Goal: Information Seeking & Learning: Learn about a topic

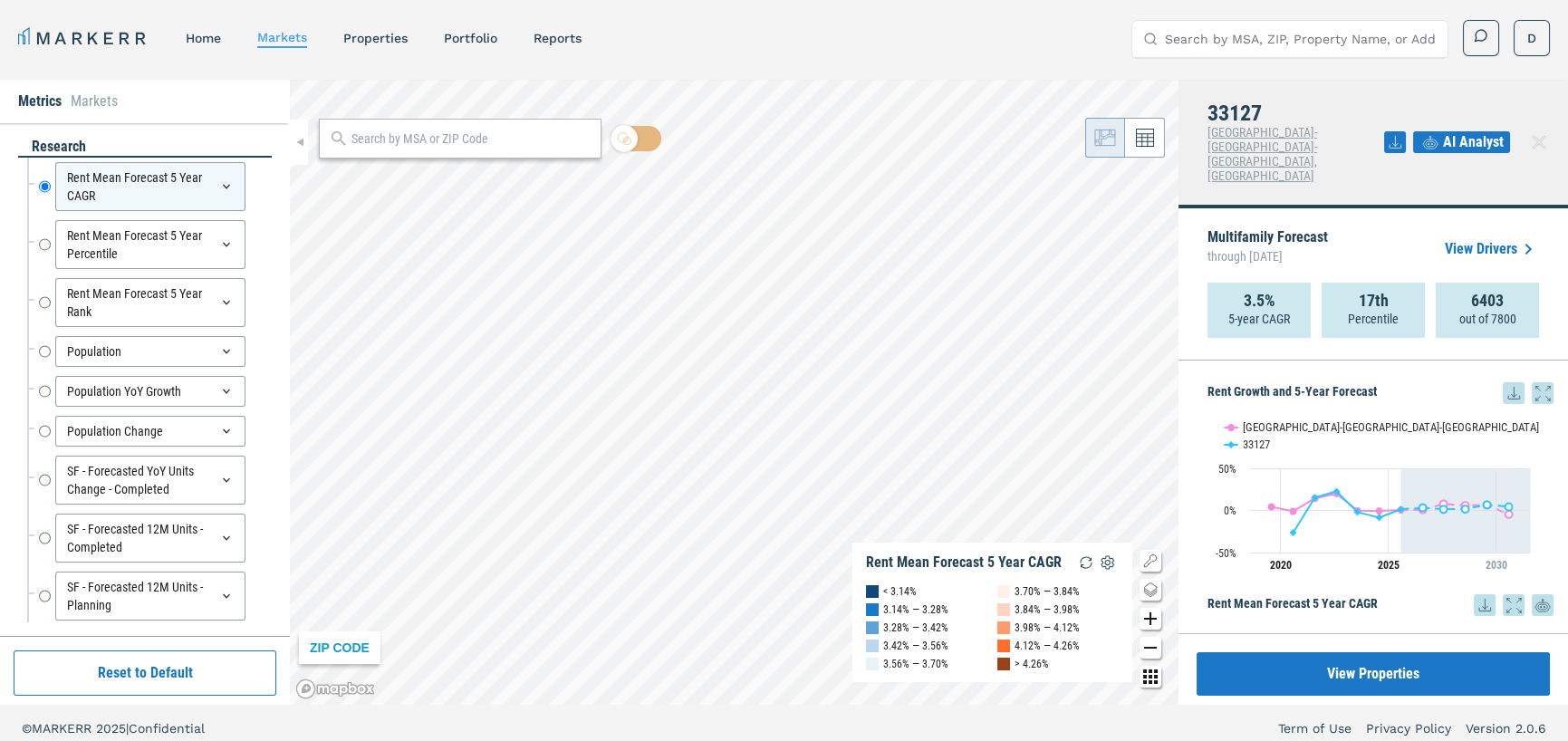
drag, startPoint x: 1341, startPoint y: 30, endPoint x: 1340, endPoint y: 17, distance: 13.0
click at [1340, 17] on div "MARKERR home markets properties Portfolio reports Search by MSA, ZIP, Property …" at bounding box center [784, 36] width 1568 height 73
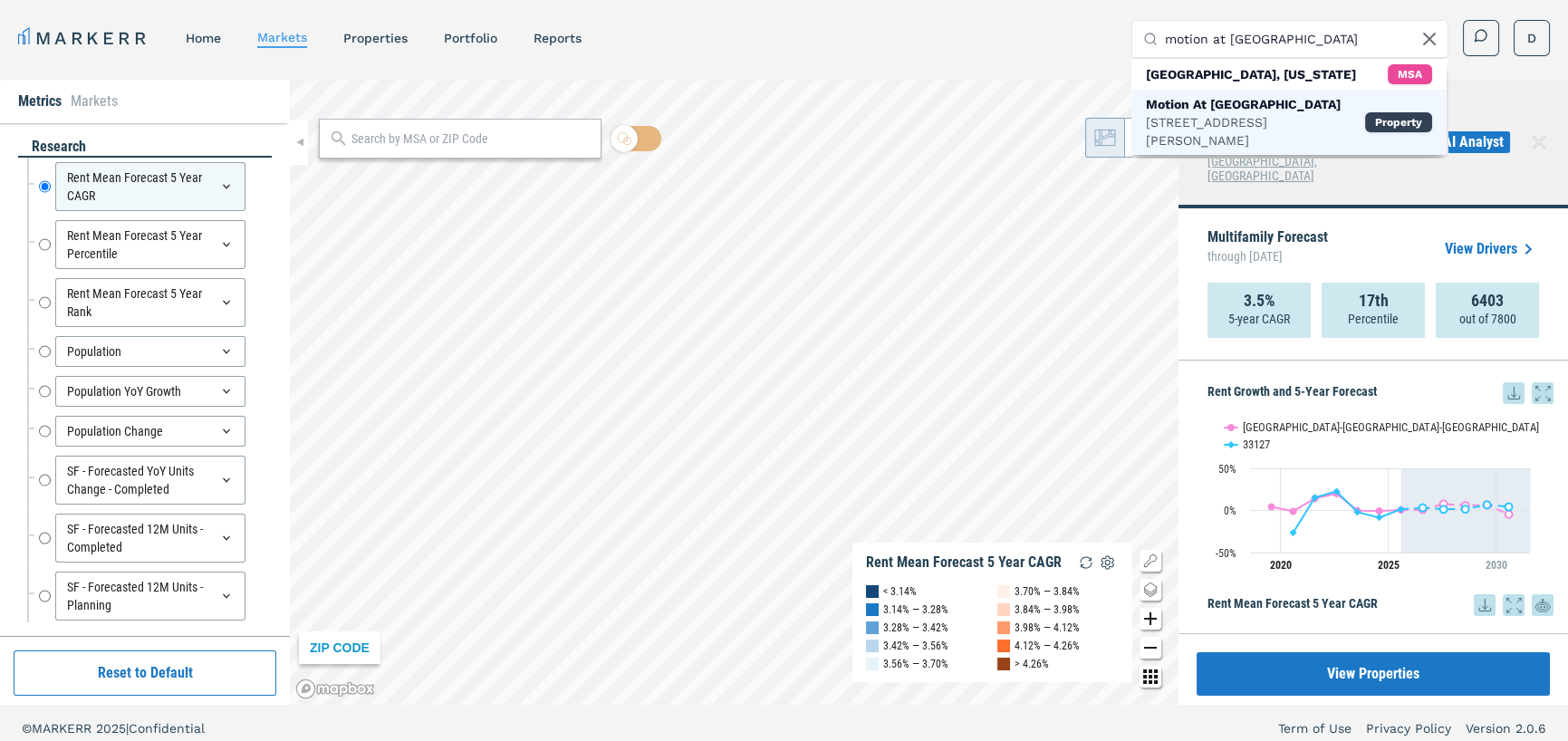
type input "motion at [GEOGRAPHIC_DATA]"
click at [1234, 98] on div "Motion At [GEOGRAPHIC_DATA]" at bounding box center [1256, 104] width 219 height 18
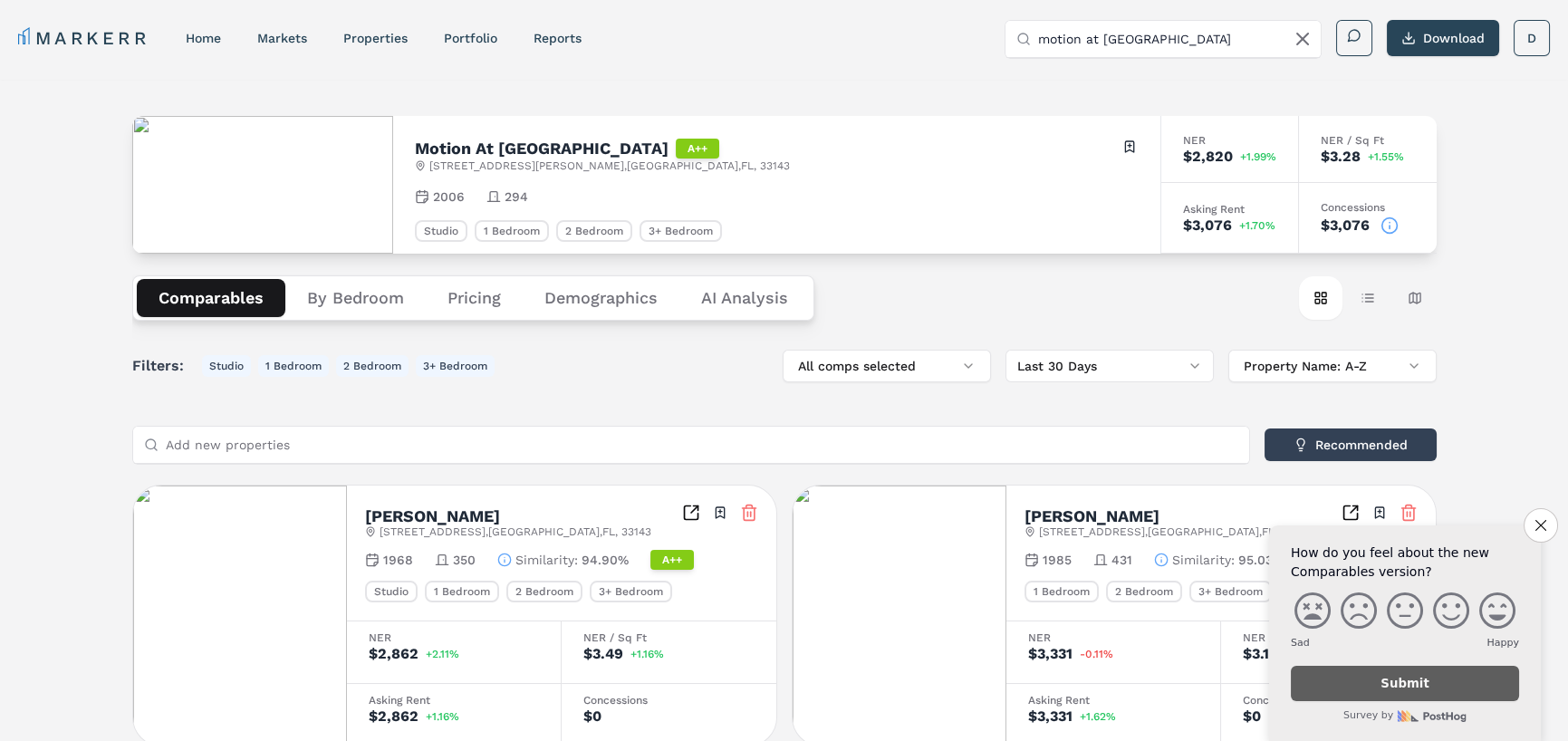
click at [1107, 42] on input "motion at [GEOGRAPHIC_DATA]" at bounding box center [1173, 39] width 272 height 36
click at [312, 285] on button "By Bedroom" at bounding box center [355, 297] width 141 height 38
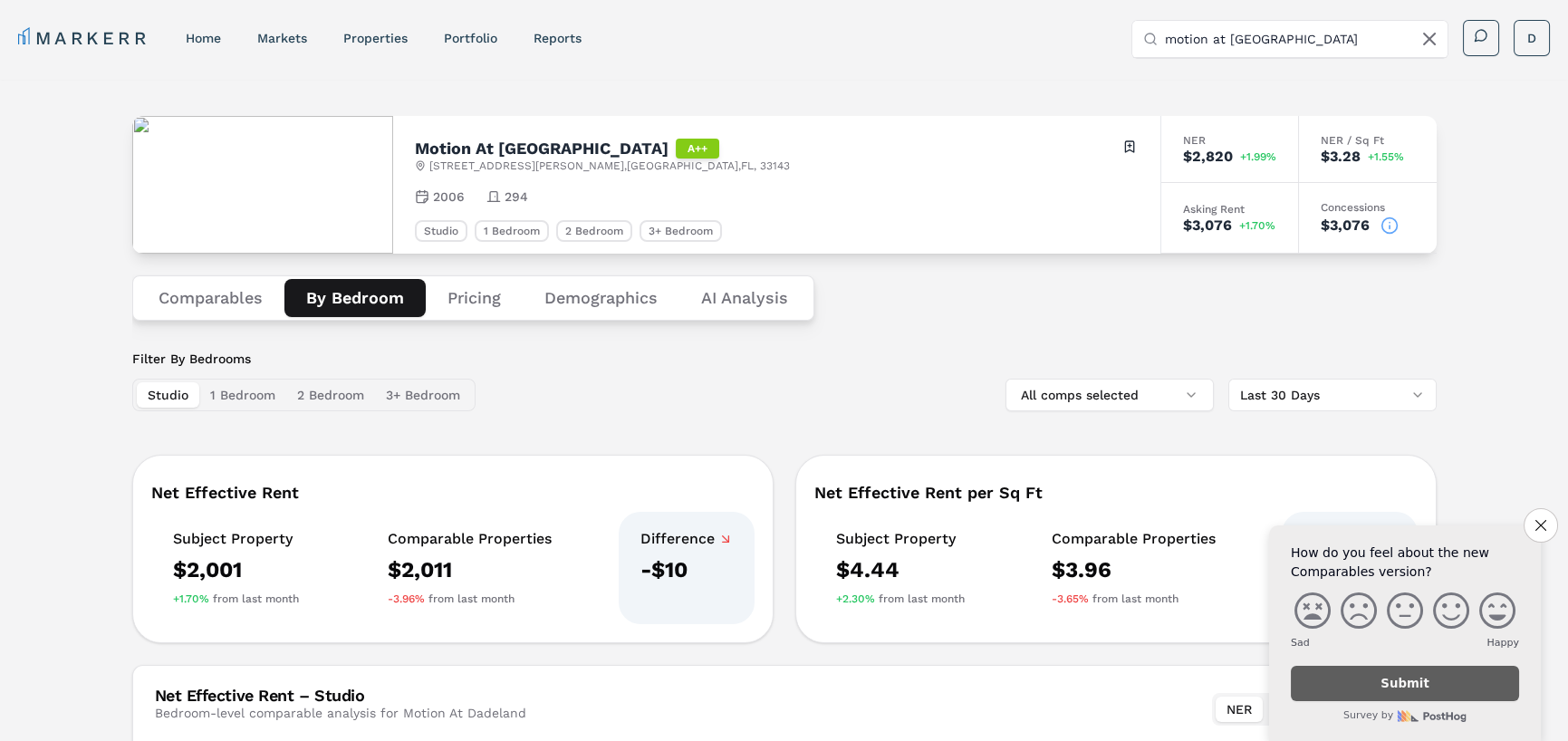
click at [480, 294] on button "Pricing" at bounding box center [474, 297] width 97 height 38
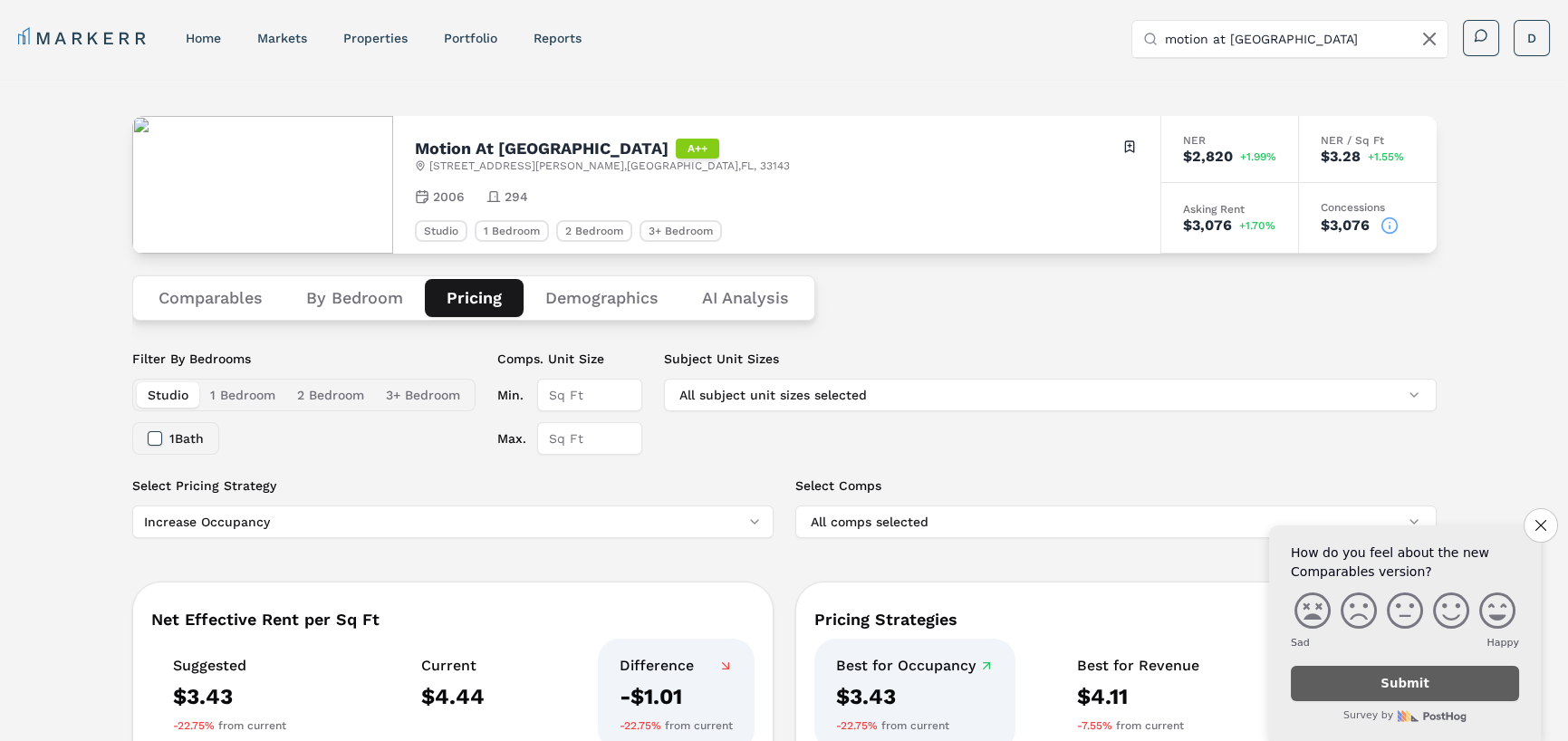
click at [576, 307] on button "Demographics" at bounding box center [602, 297] width 157 height 38
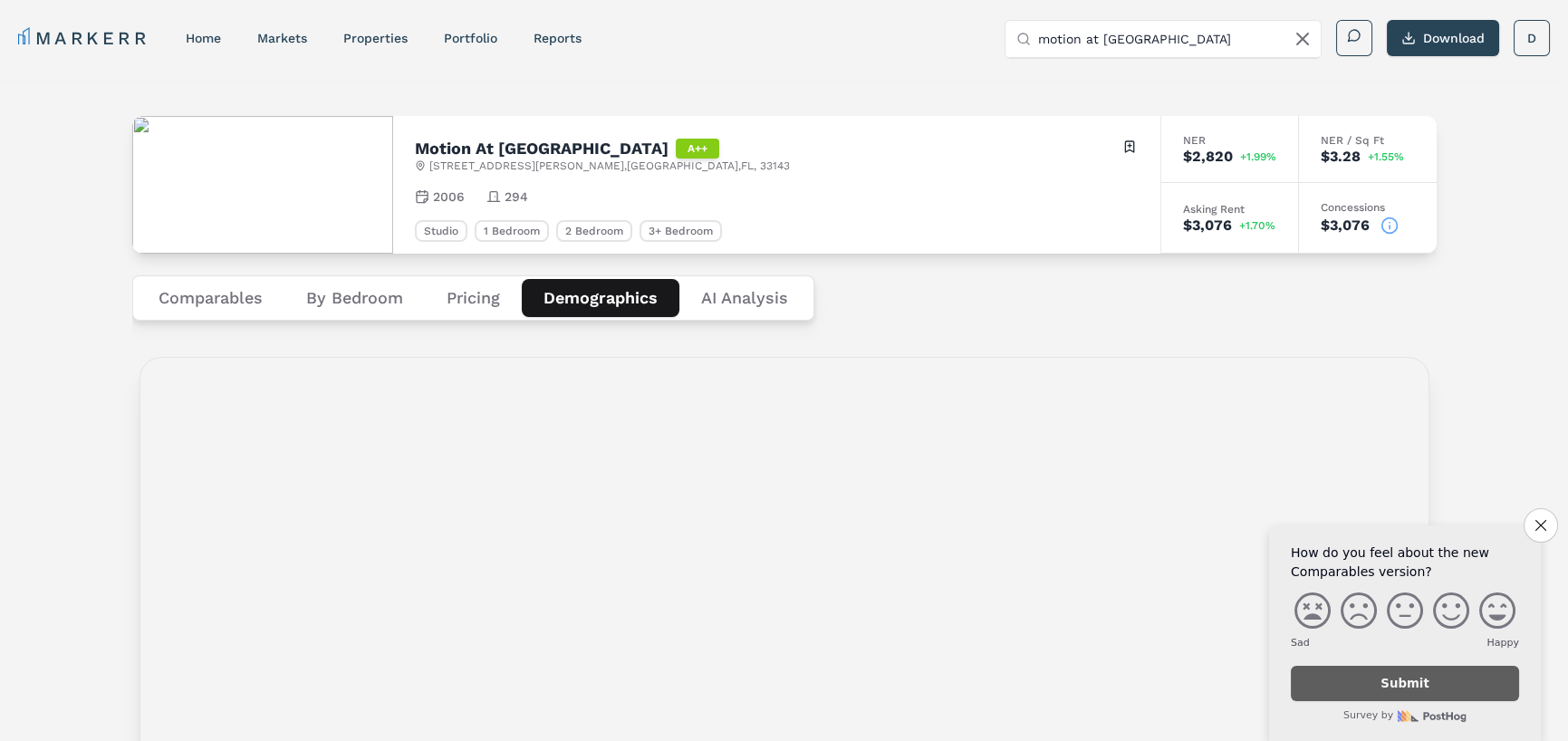
click at [216, 302] on button "Comparables" at bounding box center [211, 297] width 147 height 38
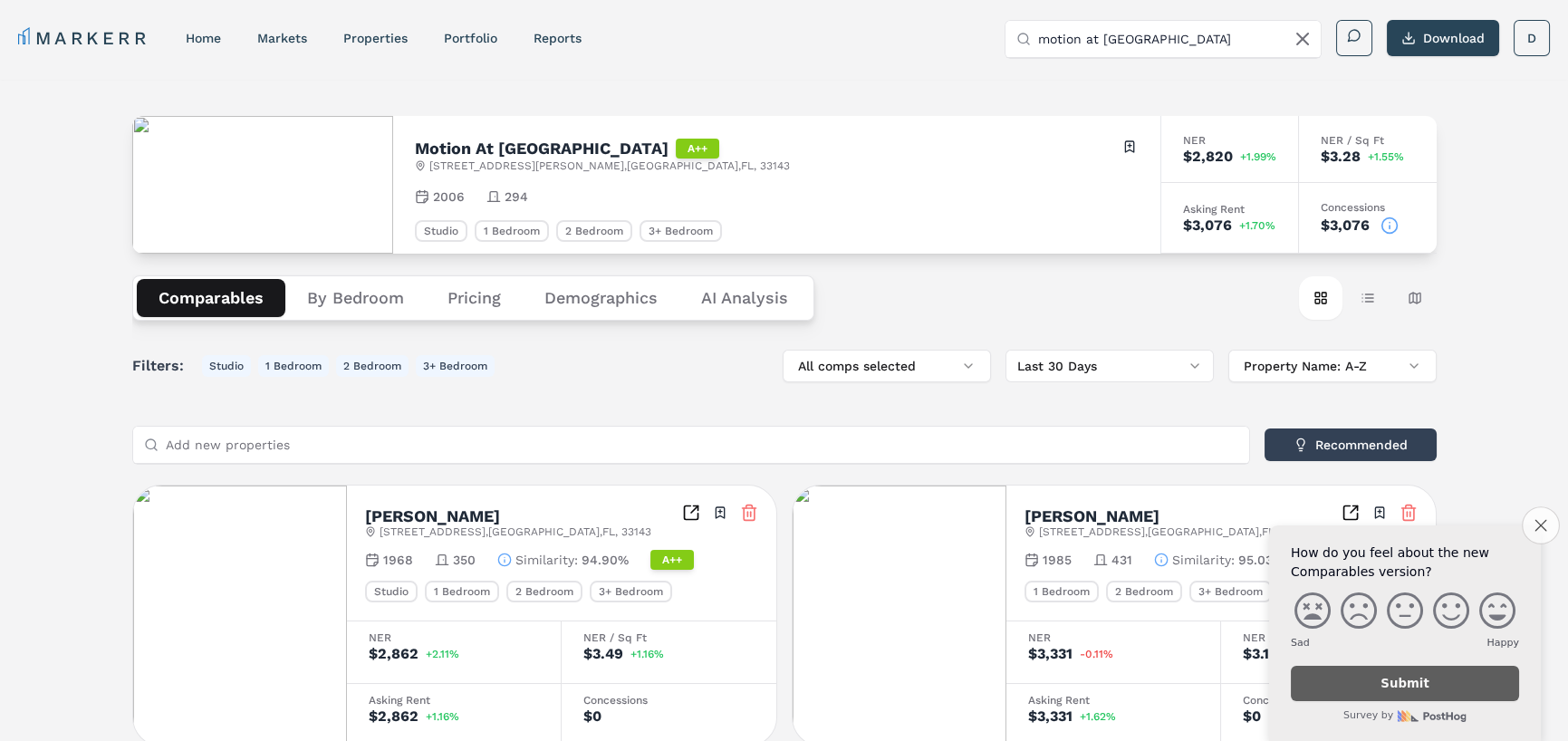
click at [1536, 512] on button "Close survey" at bounding box center [1541, 525] width 38 height 38
